Goal: Check status: Check status

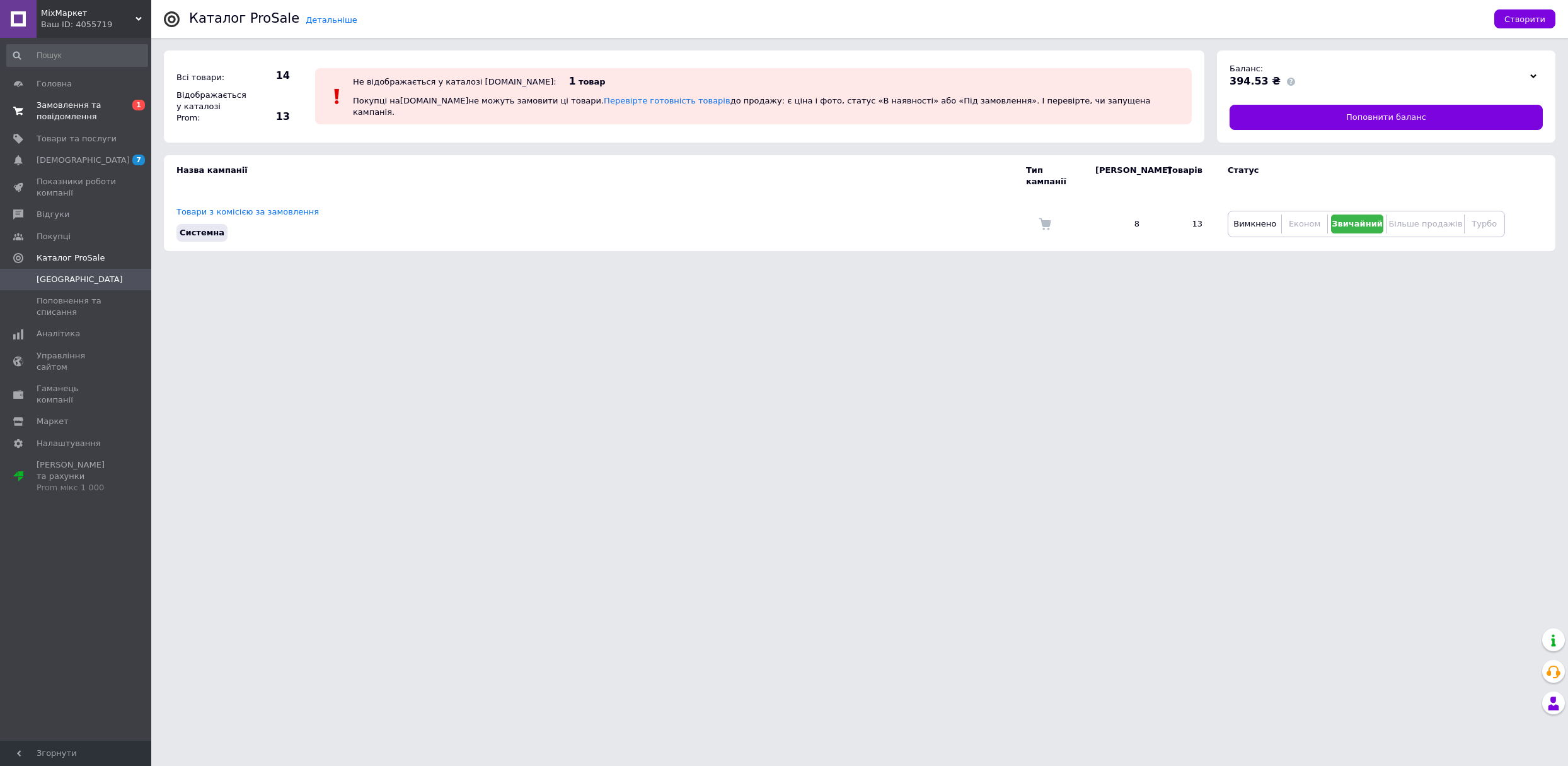
click at [91, 101] on span "Замовлення та повідомлення" at bounding box center [76, 111] width 80 height 23
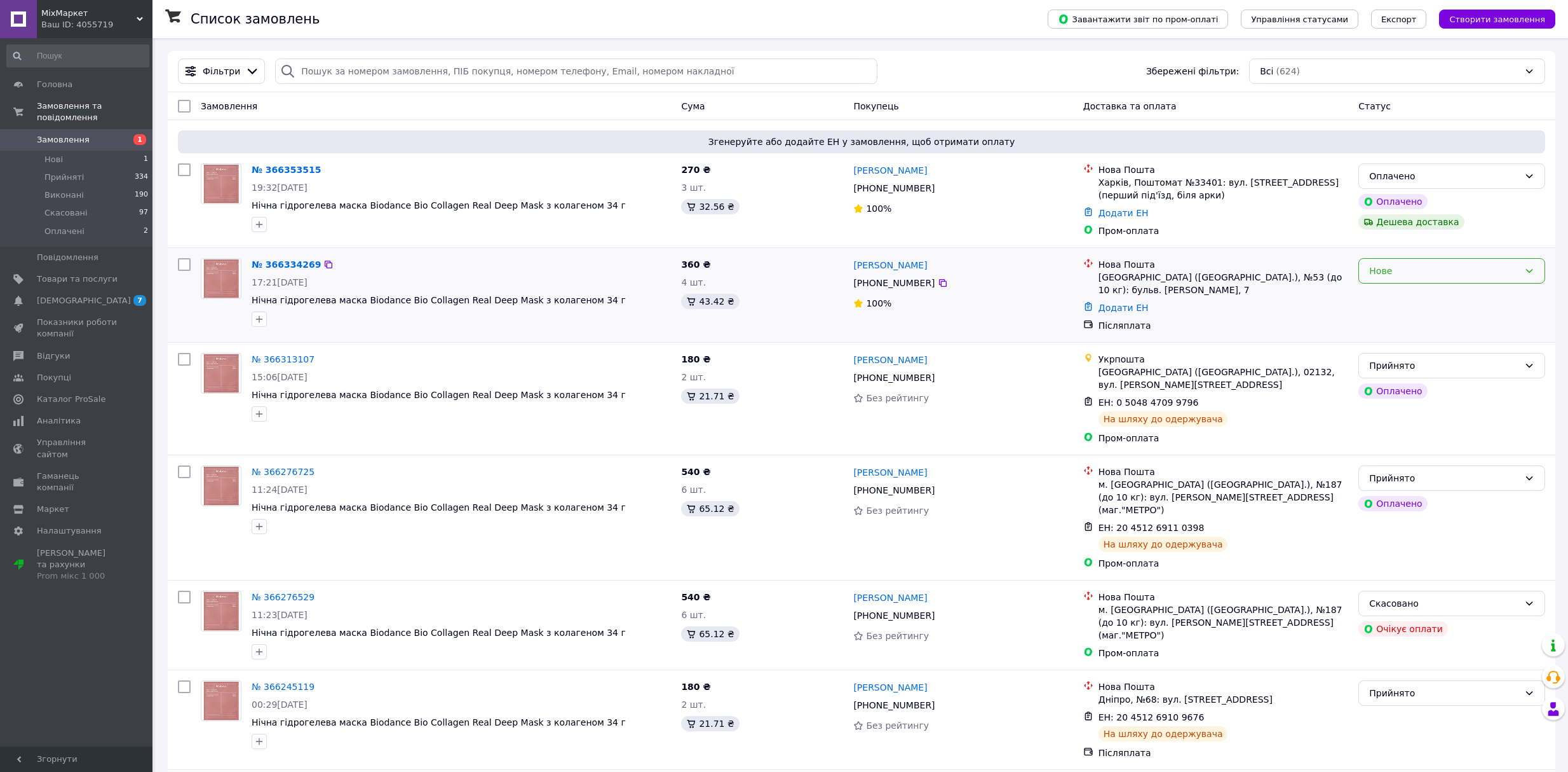
click at [1440, 266] on div "Нове" at bounding box center [1443, 271] width 150 height 14
click at [1432, 298] on li "Прийнято" at bounding box center [1452, 299] width 186 height 23
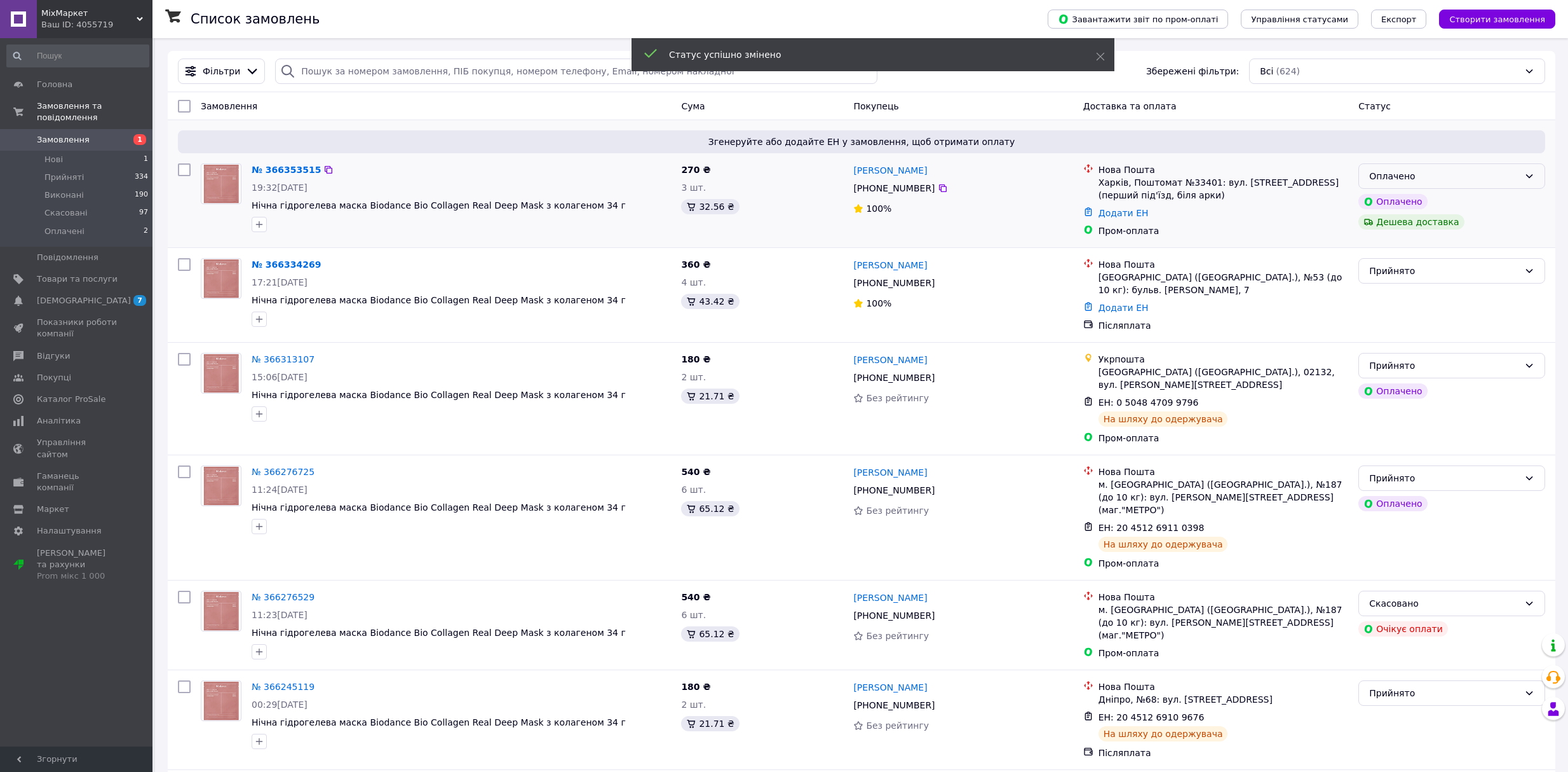
click at [1415, 169] on div "Оплачено" at bounding box center [1443, 176] width 150 height 14
click at [1413, 194] on li "Прийнято" at bounding box center [1452, 205] width 186 height 23
click at [88, 295] on span "[DEMOGRAPHIC_DATA]" at bounding box center [77, 300] width 81 height 11
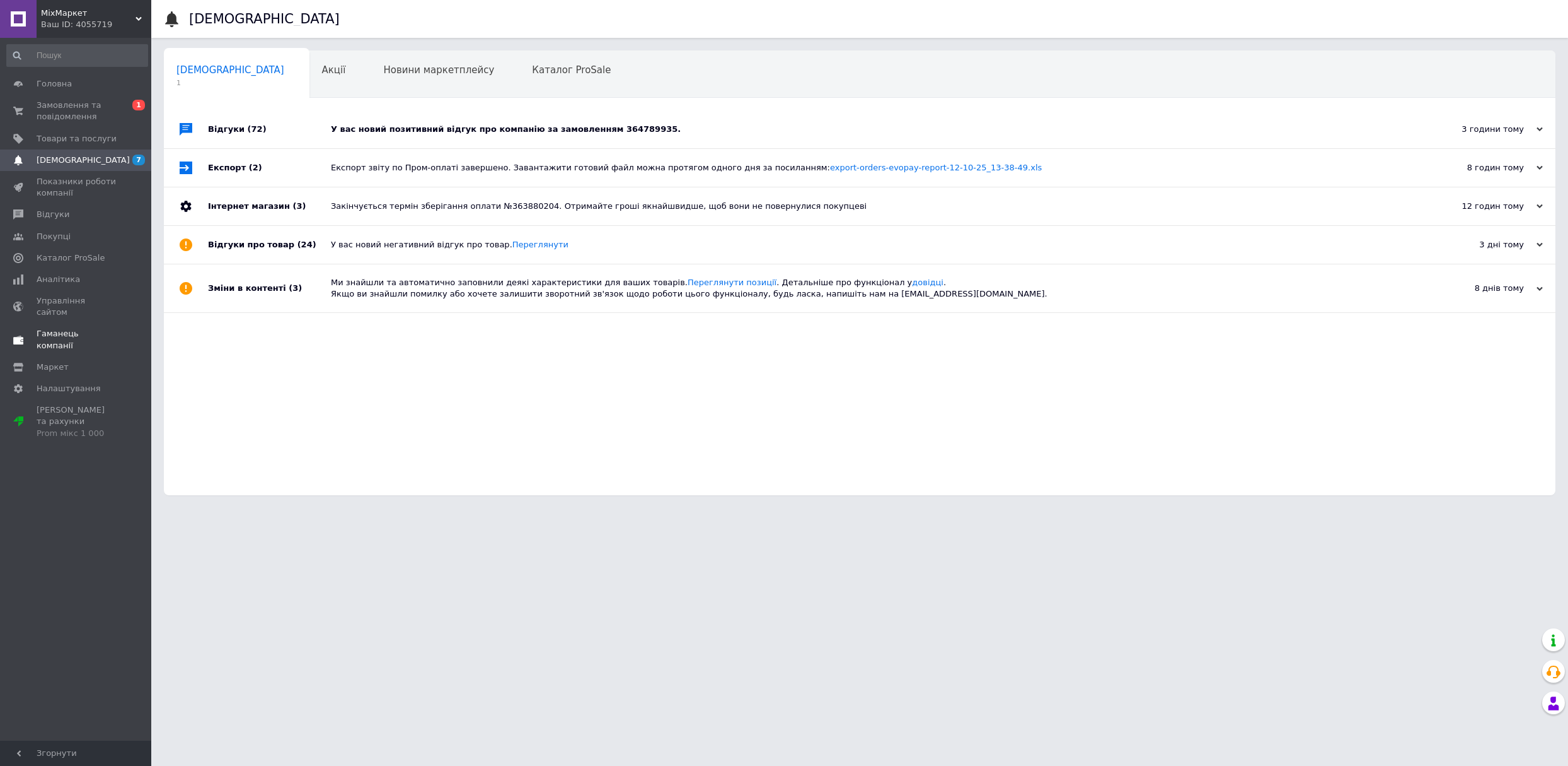
click at [67, 328] on span "Гаманець компанії" at bounding box center [76, 339] width 80 height 23
